Goal: Find specific page/section: Find specific page/section

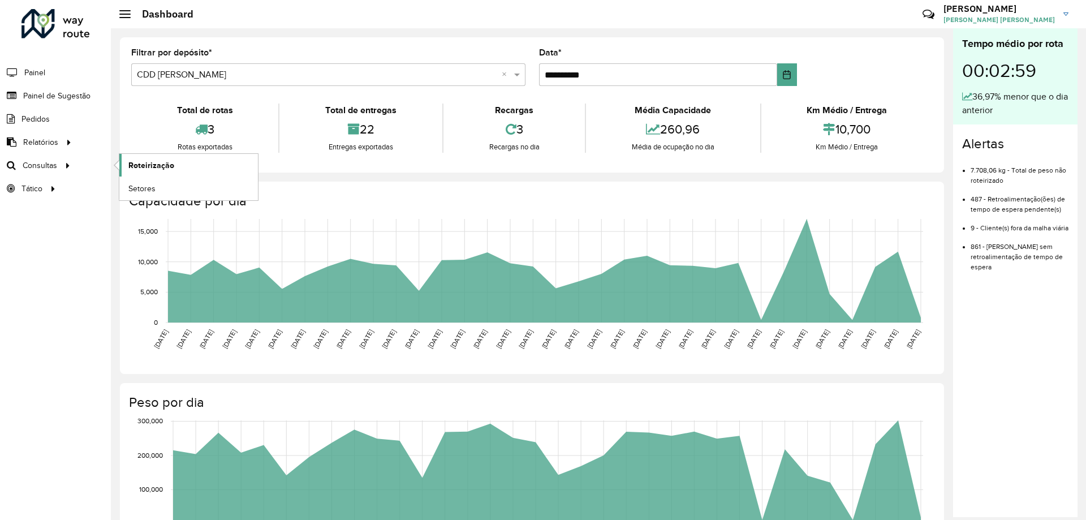
click at [129, 166] on span "Roteirização" at bounding box center [151, 166] width 46 height 12
click at [169, 190] on link "Setores" at bounding box center [188, 188] width 139 height 23
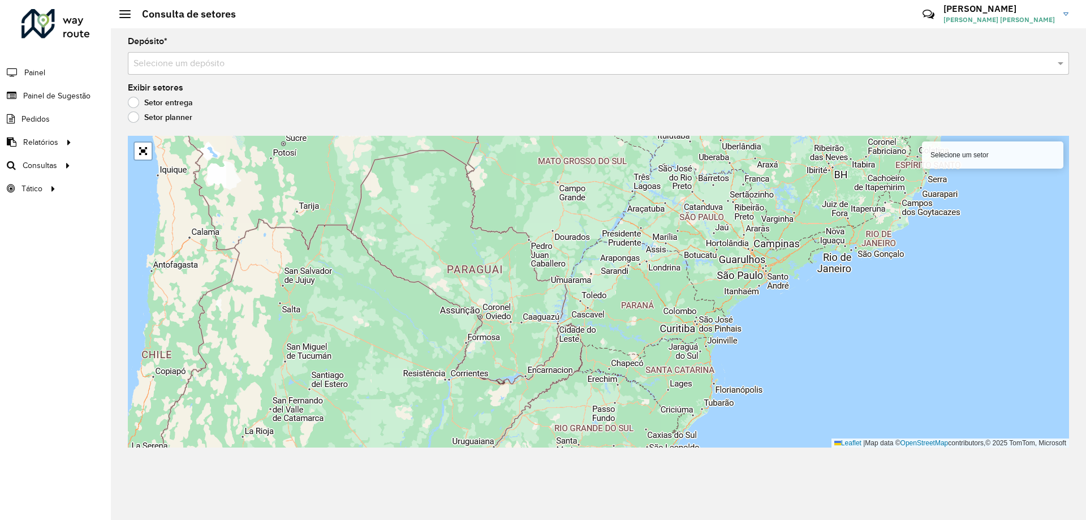
click at [280, 64] on input "text" at bounding box center [587, 64] width 907 height 14
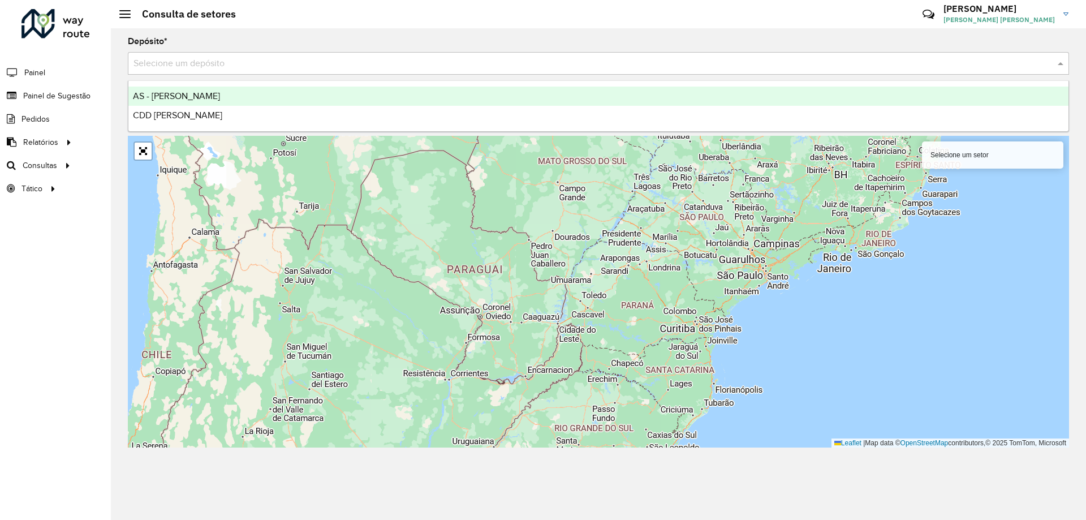
click at [243, 107] on div "CDD [PERSON_NAME]" at bounding box center [598, 115] width 940 height 19
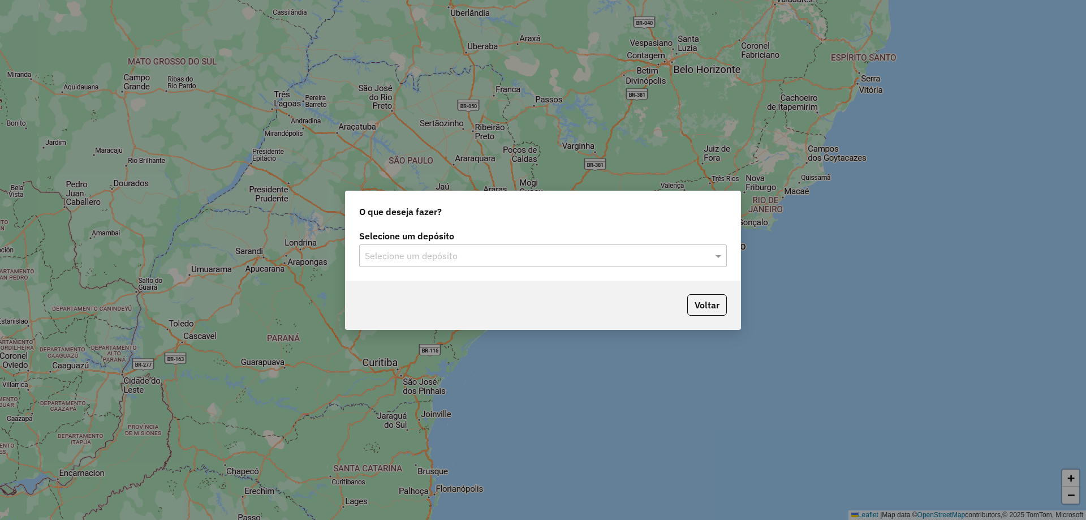
click at [668, 249] on input "text" at bounding box center [532, 256] width 334 height 14
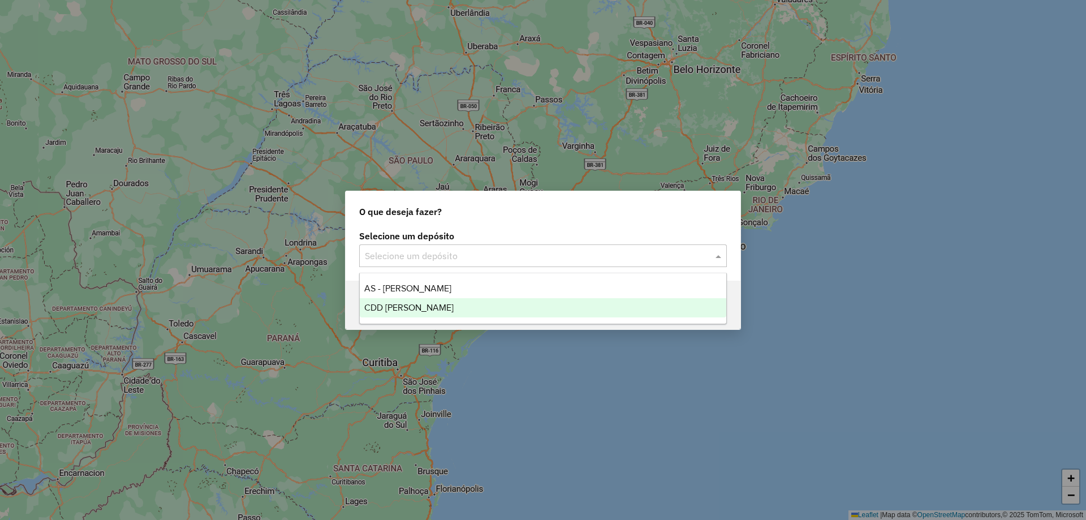
click at [510, 300] on div "CDD [PERSON_NAME]" at bounding box center [543, 307] width 367 height 19
